Goal: Transaction & Acquisition: Purchase product/service

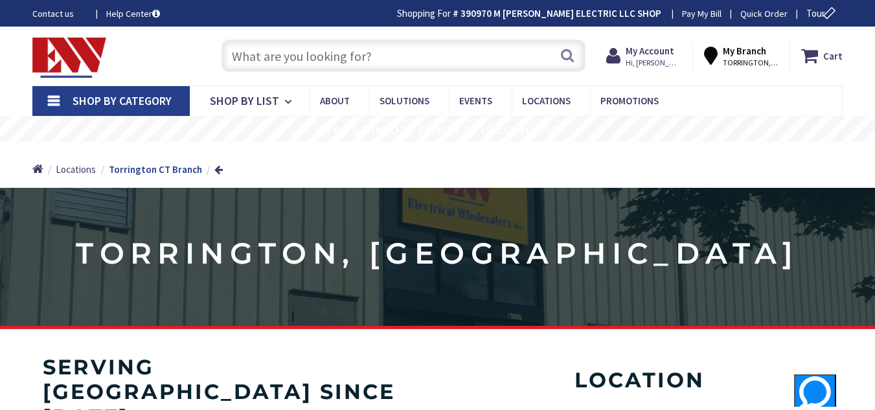
click at [419, 65] on input "text" at bounding box center [403, 56] width 364 height 32
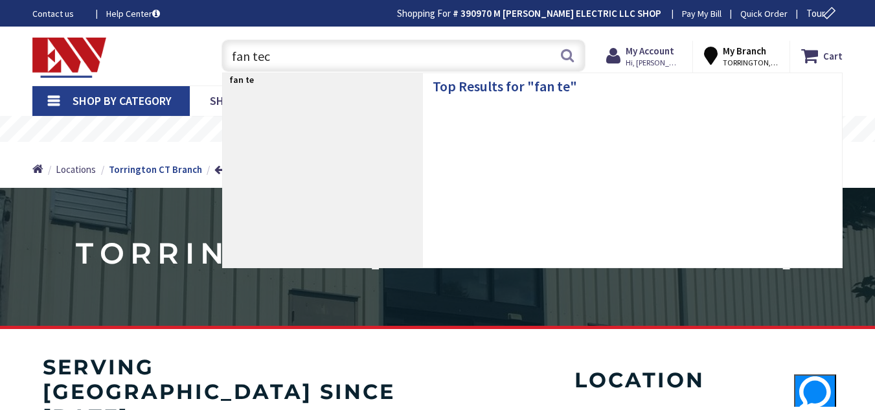
type input "fan tech"
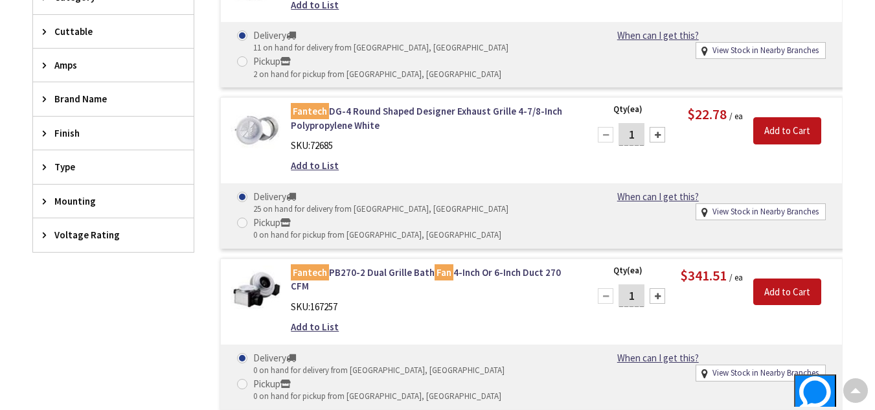
scroll to position [572, 0]
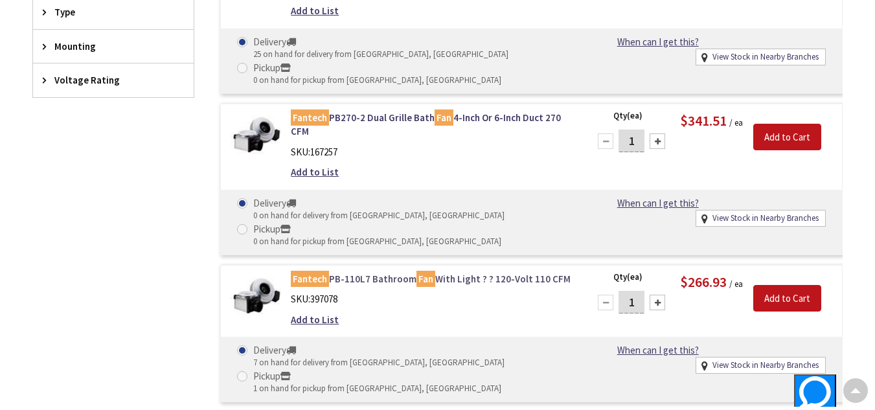
click at [389, 272] on link "Fantech PB-110L7 Bathroom Fan With Light ? ? 120-Volt 110 CFM" at bounding box center [432, 279] width 282 height 14
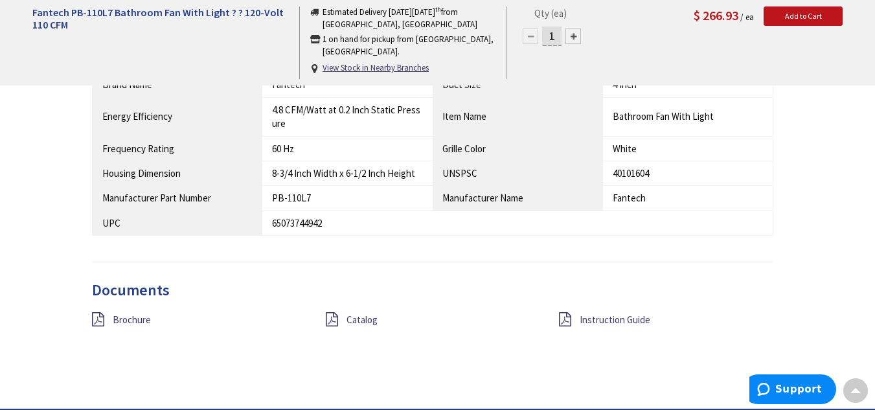
scroll to position [836, 0]
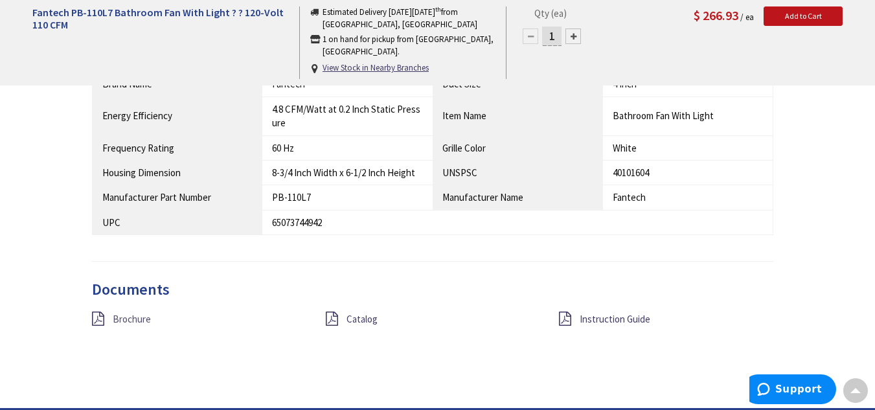
click at [133, 316] on span "Brochure" at bounding box center [132, 319] width 38 height 12
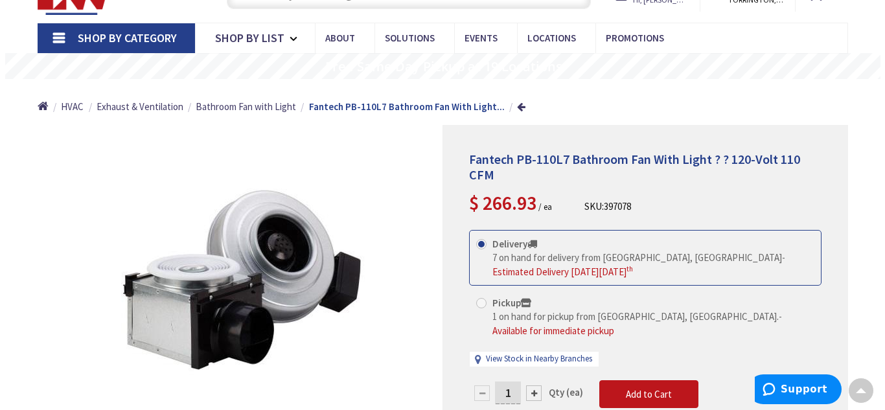
scroll to position [62, 0]
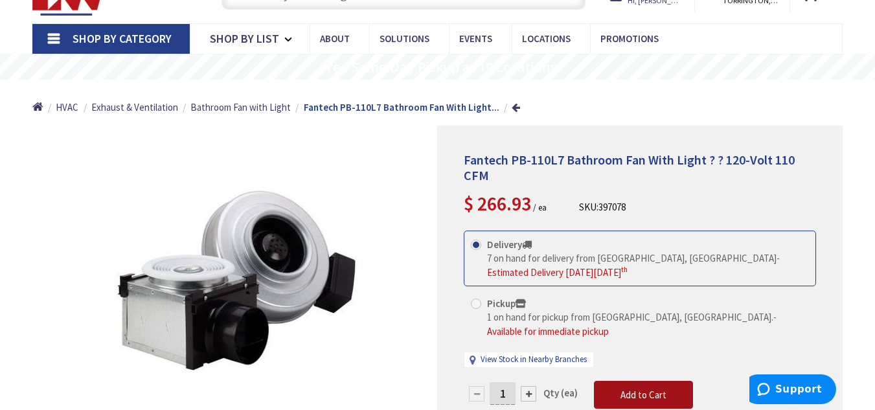
click at [644, 389] on span "Add to Cart" at bounding box center [643, 395] width 46 height 12
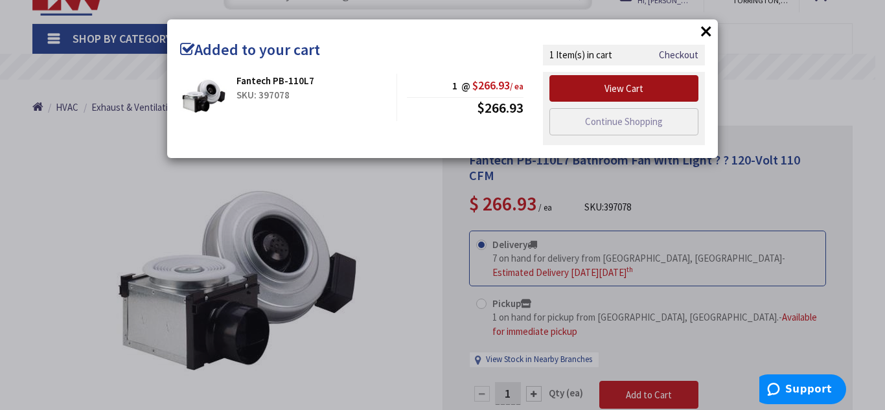
click at [637, 80] on link "View Cart" at bounding box center [623, 88] width 149 height 27
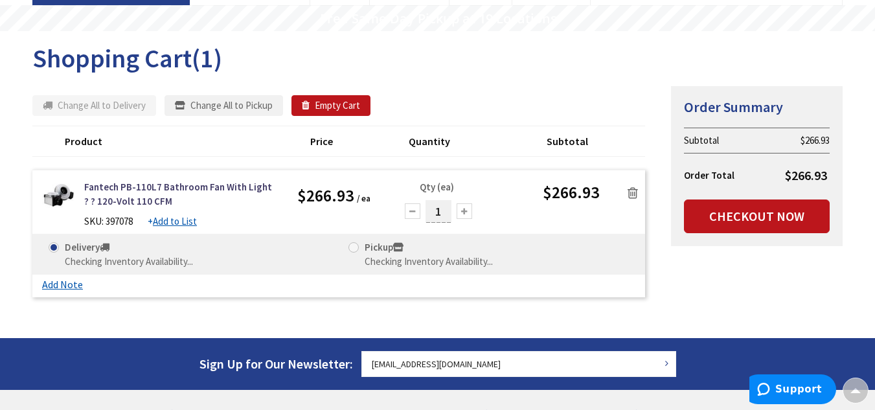
scroll to position [111, 0]
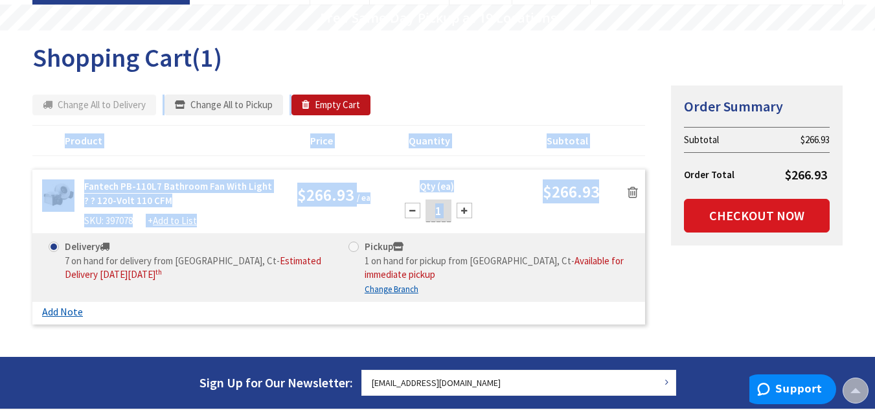
drag, startPoint x: 605, startPoint y: 203, endPoint x: 756, endPoint y: 201, distance: 150.9
click at [756, 201] on div "Summary Order Summary Subtotal $266.93 Order Total $266.93 Checkout Now Some it…" at bounding box center [438, 208] width 830 height 246
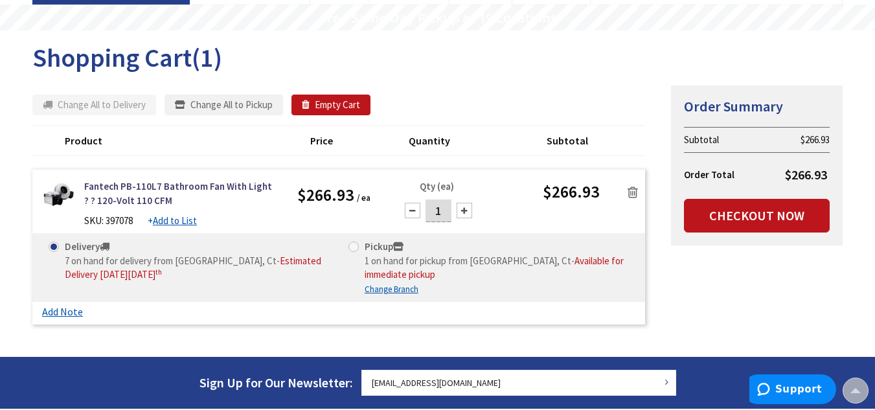
click at [721, 297] on div "Summary Order Summary Subtotal $266.93 Order Total $266.93 Checkout Now Some it…" at bounding box center [438, 208] width 830 height 246
click at [762, 206] on link "Checkout Now" at bounding box center [757, 216] width 146 height 34
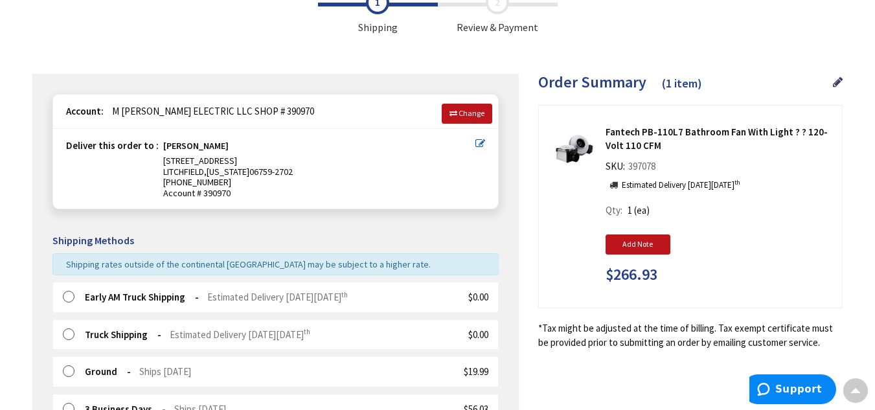
click at [69, 295] on label at bounding box center [73, 297] width 20 height 13
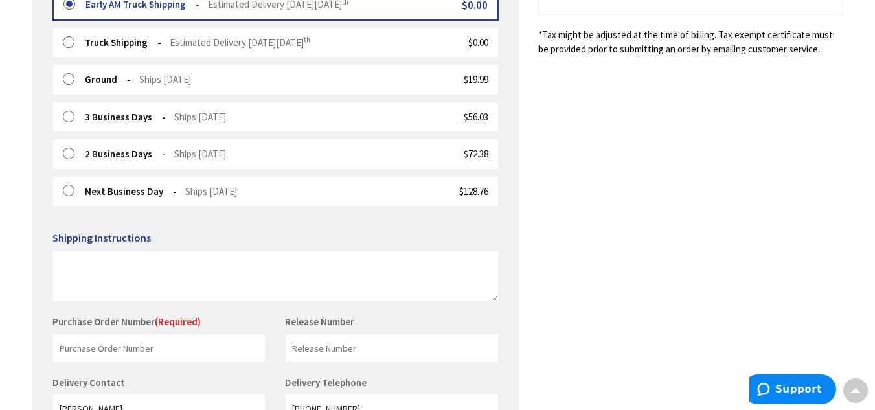
scroll to position [521, 0]
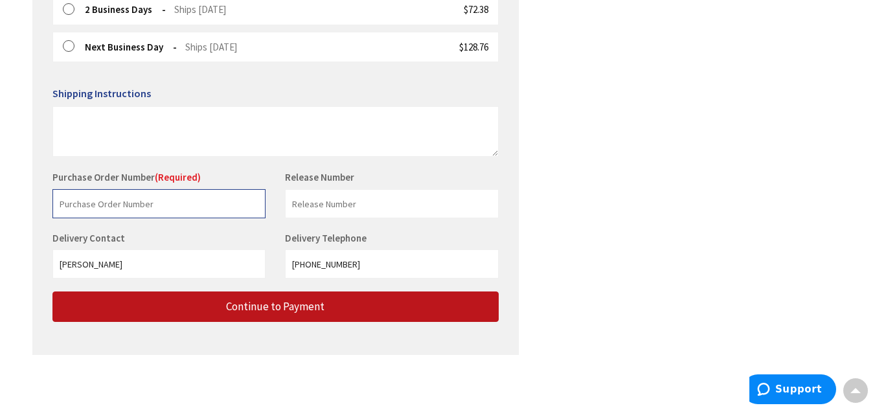
click at [111, 209] on input "text" at bounding box center [158, 203] width 213 height 29
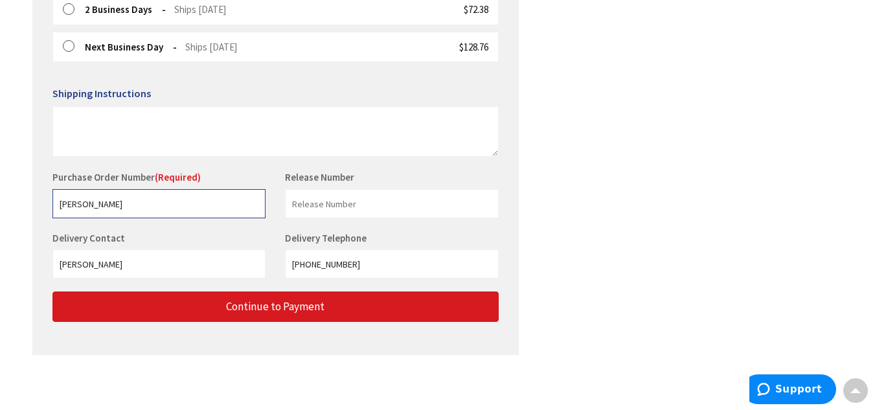
type input "[PERSON_NAME]"
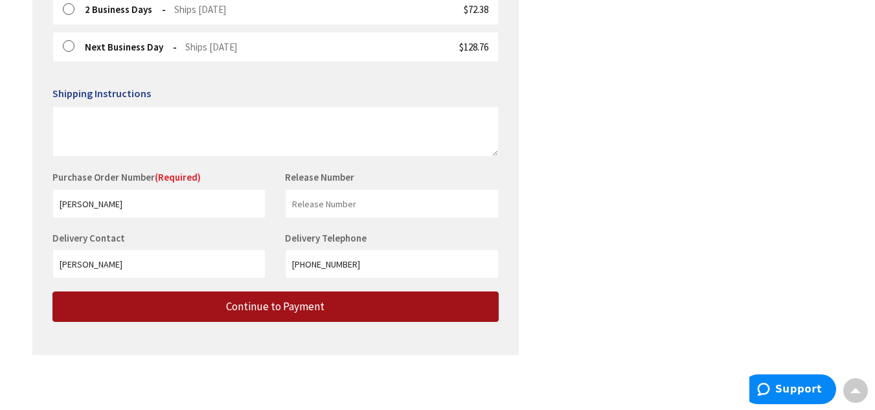
click at [385, 317] on button "Continue to Payment" at bounding box center [275, 306] width 446 height 30
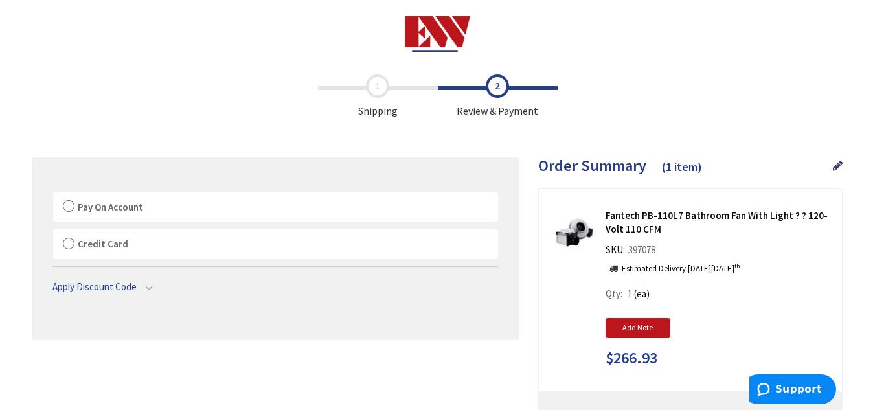
scroll to position [3, 0]
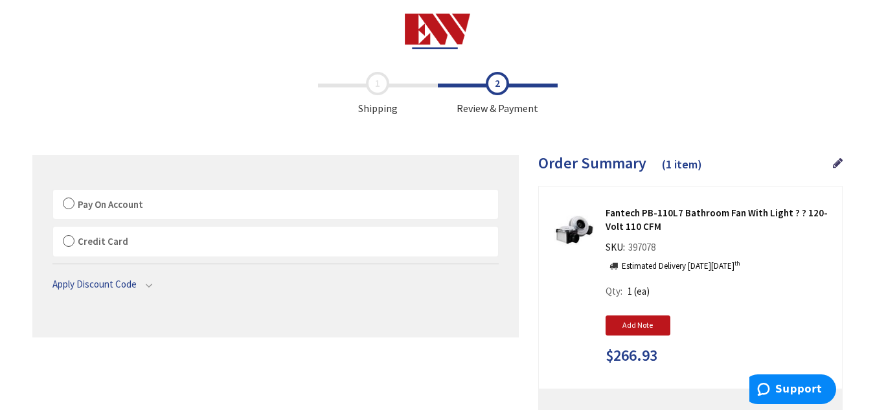
click at [70, 200] on label "Pay On Account" at bounding box center [275, 205] width 445 height 30
click at [53, 192] on input "Pay On Account" at bounding box center [53, 192] width 0 height 0
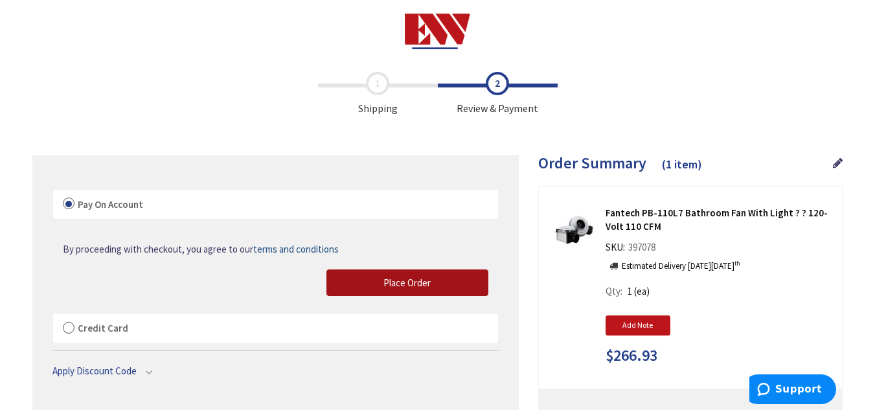
click at [424, 278] on span "Place Order" at bounding box center [406, 283] width 47 height 12
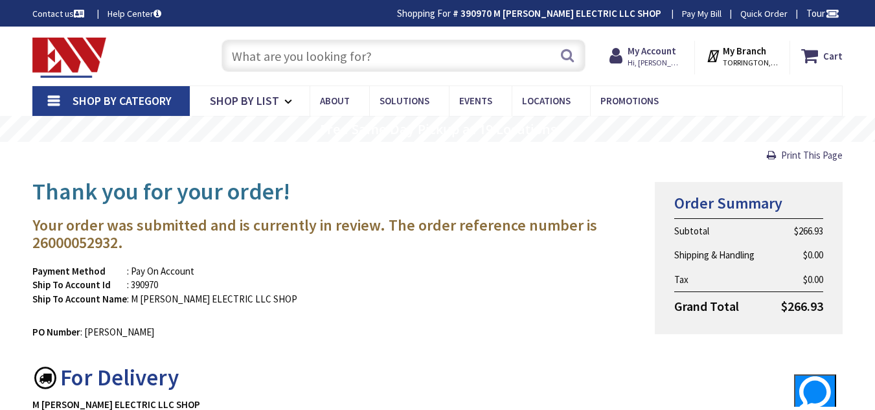
click at [51, 40] on img at bounding box center [69, 58] width 74 height 40
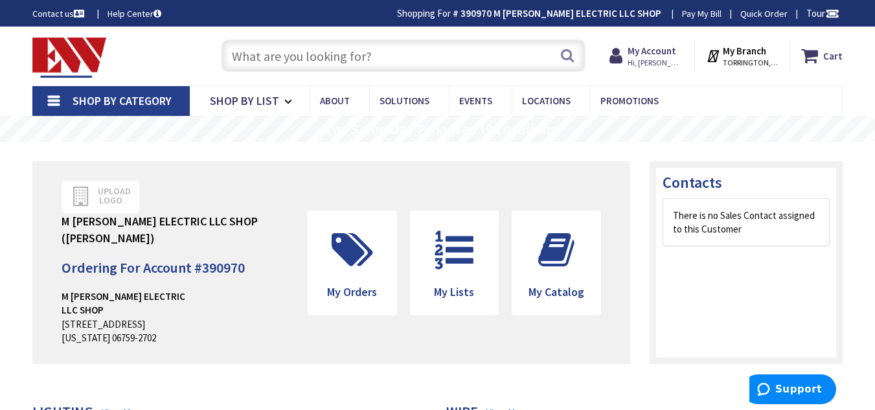
click at [94, 43] on img at bounding box center [69, 58] width 74 height 40
